Goal: Information Seeking & Learning: Learn about a topic

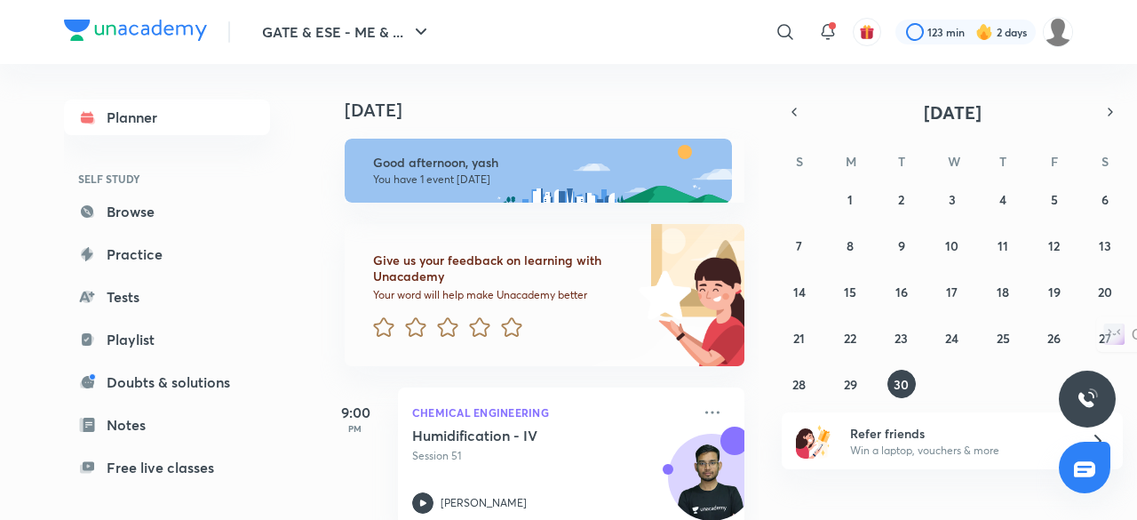
scroll to position [39, 0]
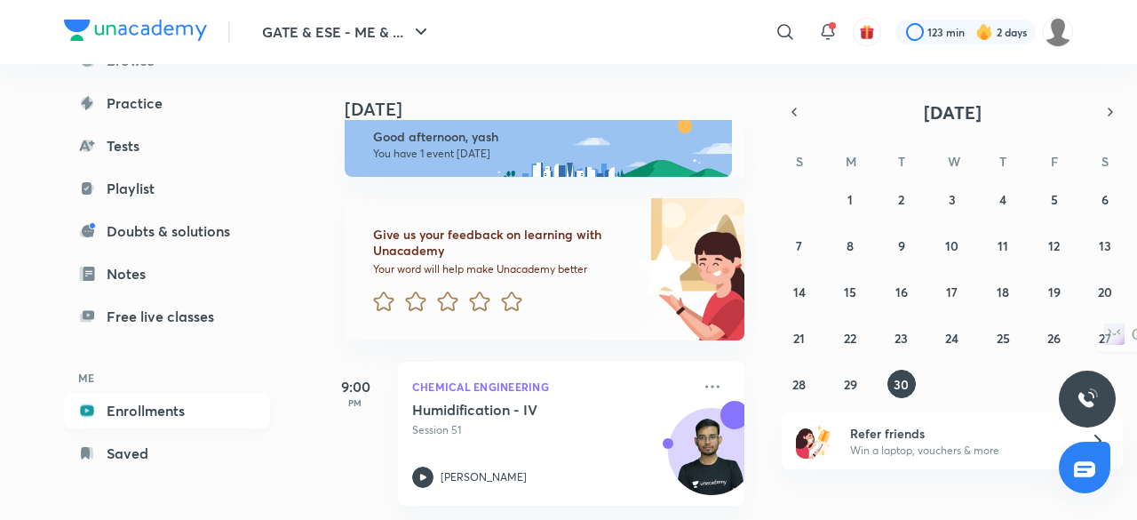
click at [185, 413] on link "Enrollments" at bounding box center [167, 411] width 206 height 36
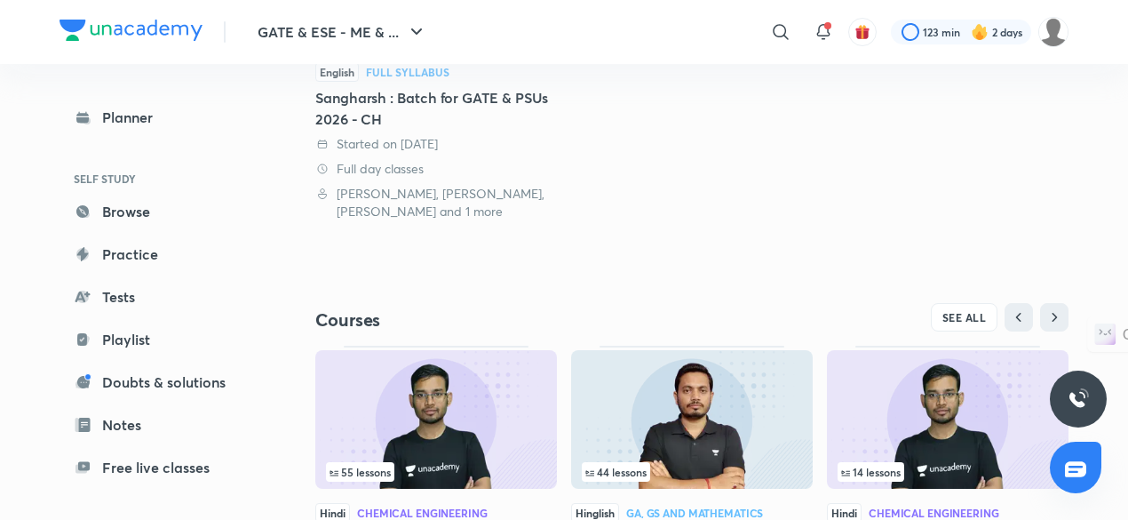
scroll to position [392, 0]
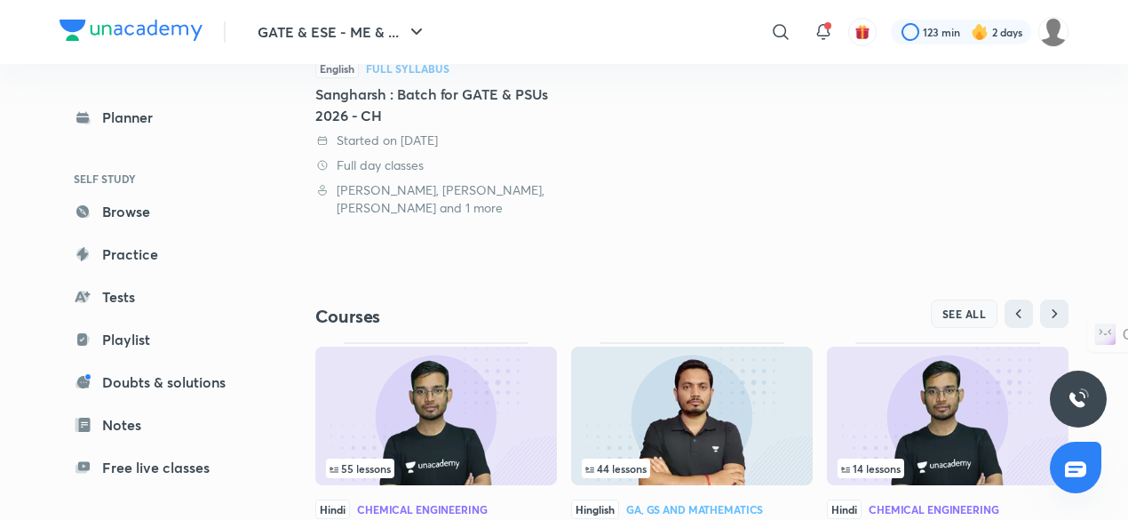
click at [961, 317] on span "SEE ALL" at bounding box center [965, 313] width 44 height 12
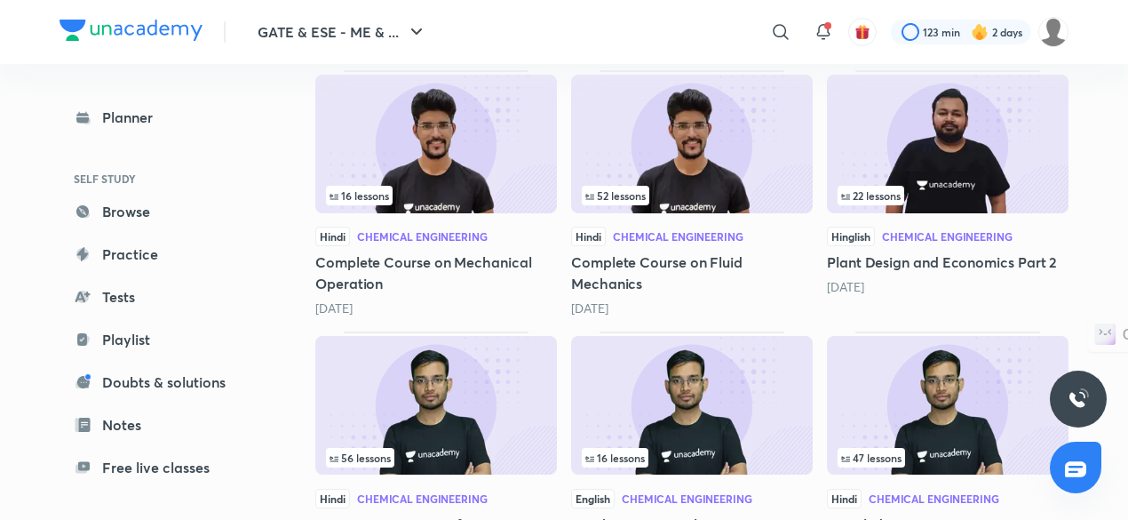
scroll to position [905, 0]
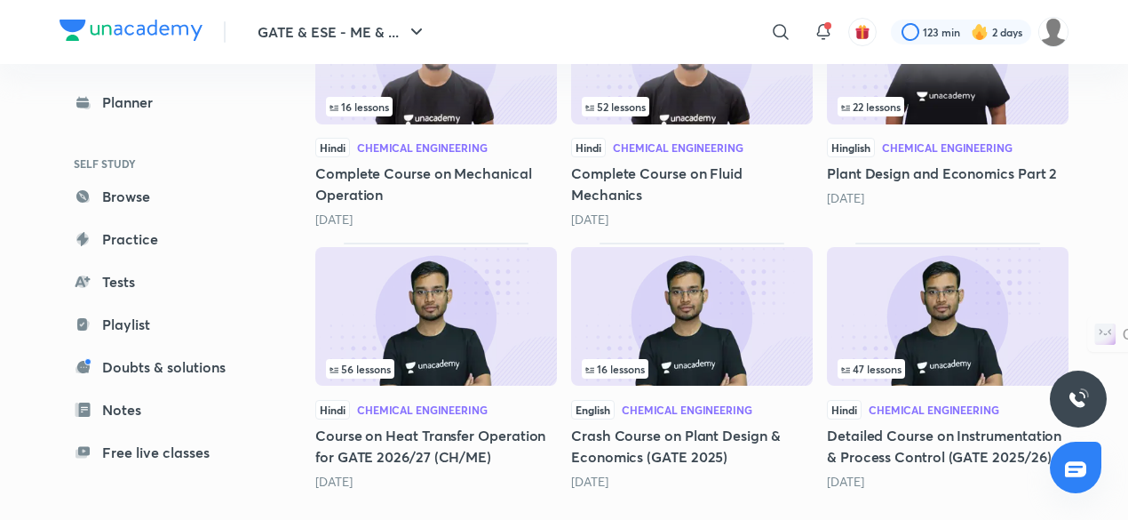
click at [951, 337] on img at bounding box center [948, 316] width 242 height 139
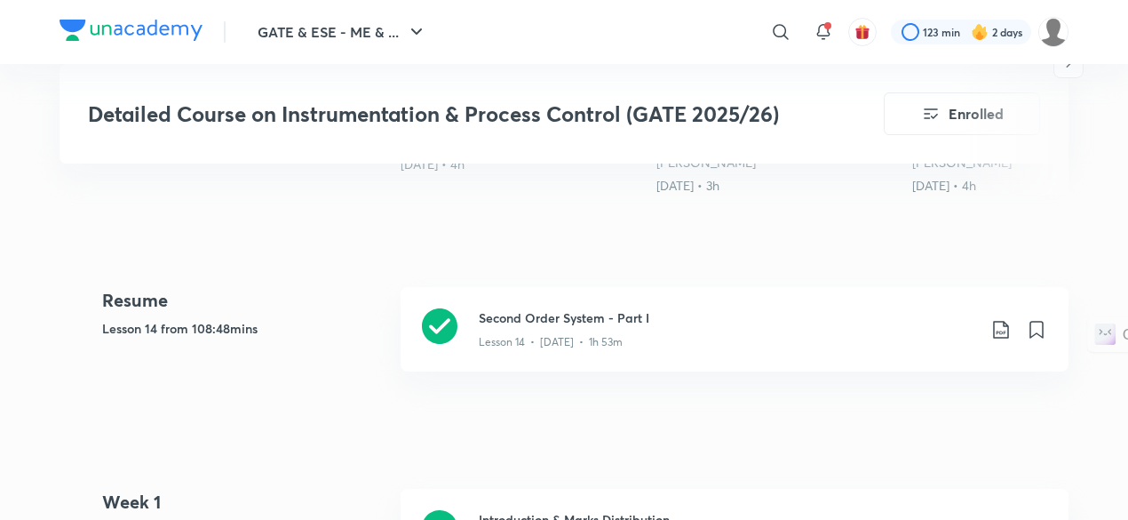
scroll to position [770, 0]
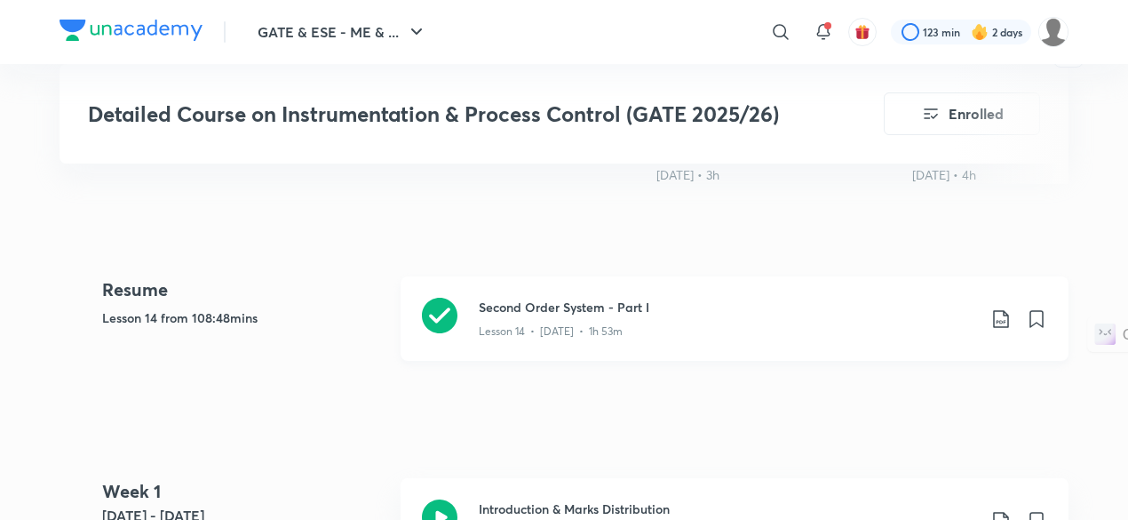
click at [643, 327] on div "Lesson 14 • [DATE] • 1h 53m" at bounding box center [728, 327] width 498 height 23
